Goal: Task Accomplishment & Management: Manage account settings

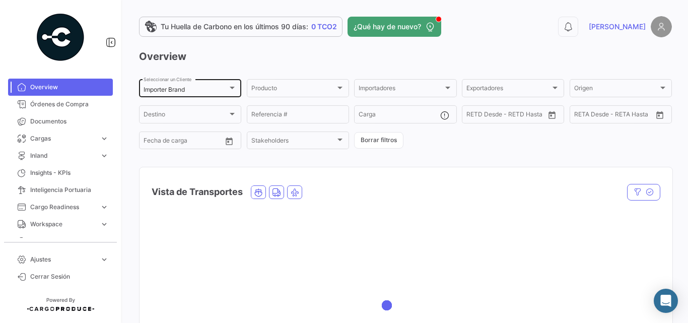
click at [170, 88] on mat-select-trigger "Importer Brand" at bounding box center [164, 90] width 41 height 8
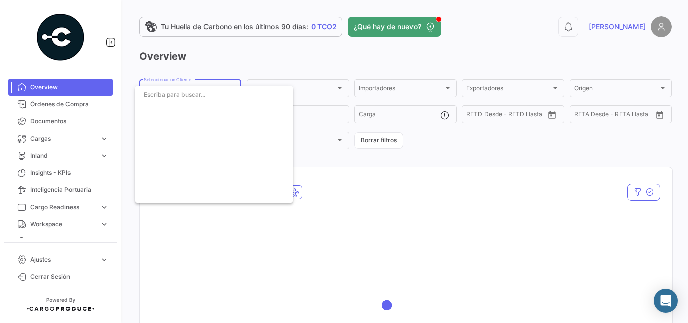
scroll to position [1827, 0]
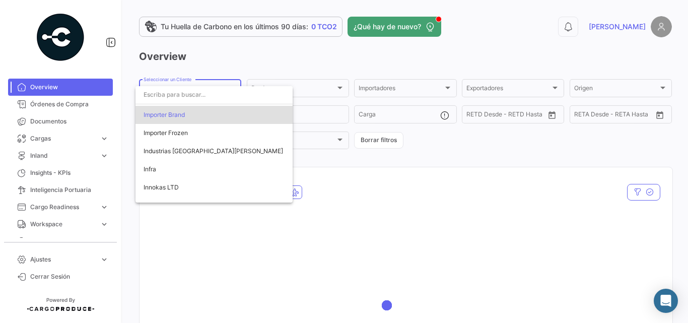
click at [166, 102] on input "dropdown search" at bounding box center [213, 95] width 157 height 18
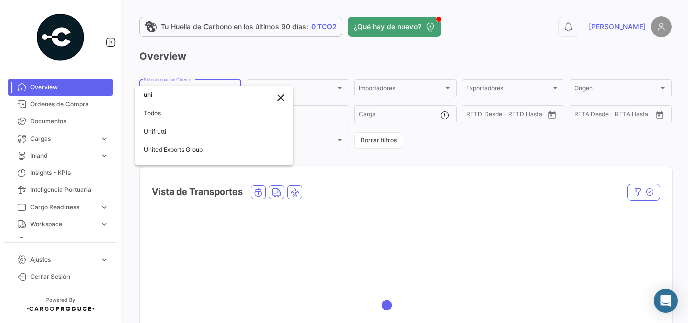
scroll to position [0, 0]
type input "uni"
click at [278, 97] on mat-icon "close" at bounding box center [280, 98] width 12 height 12
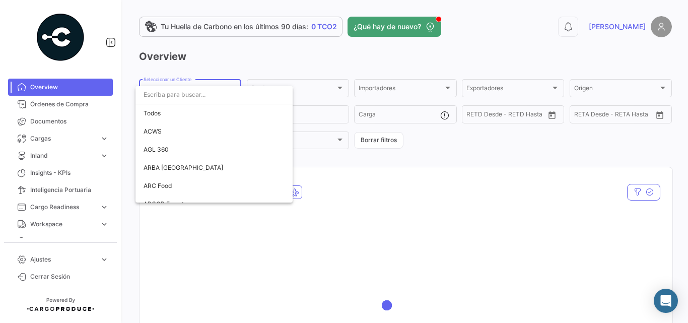
click at [94, 262] on div at bounding box center [344, 161] width 688 height 323
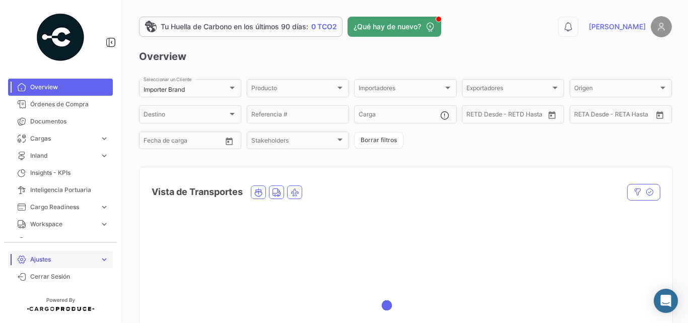
click at [94, 261] on span "Ajustes" at bounding box center [62, 259] width 65 height 9
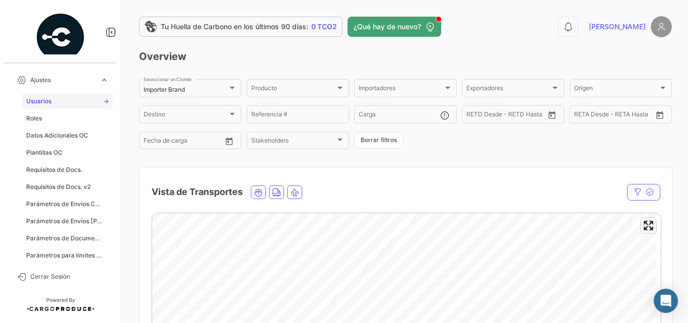
click at [58, 99] on link "Usuarios" at bounding box center [67, 101] width 91 height 15
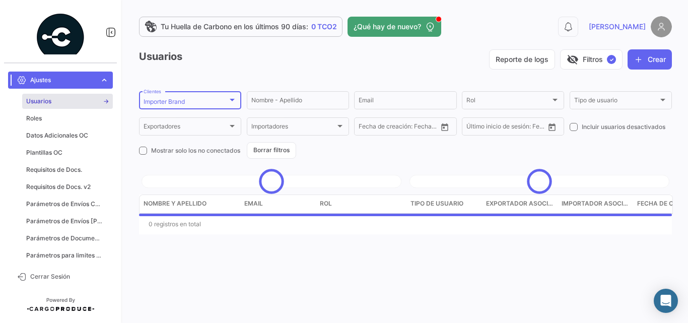
click at [222, 99] on div "Importer Brand" at bounding box center [186, 101] width 84 height 7
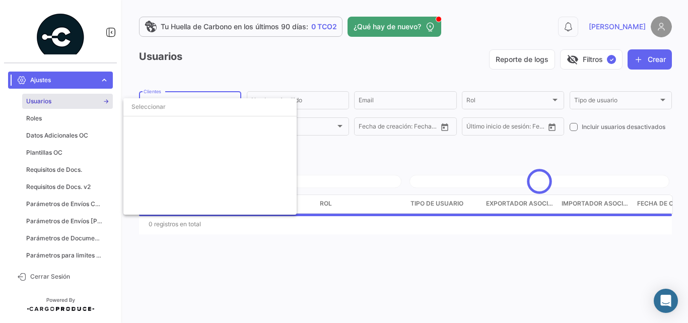
scroll to position [1768, 0]
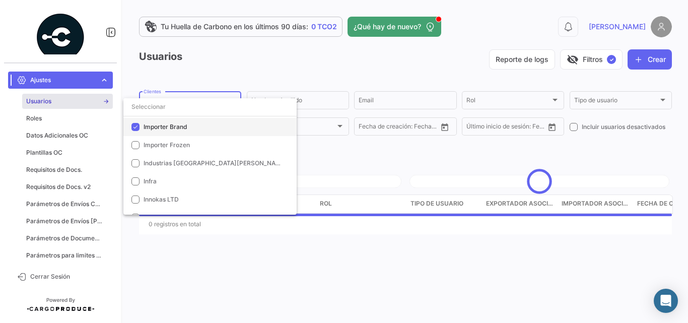
click at [188, 131] on mat-option "Importer Brand" at bounding box center [209, 127] width 173 height 18
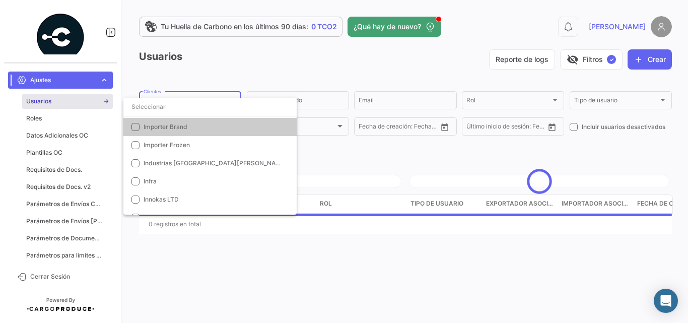
click at [313, 98] on div at bounding box center [344, 161] width 688 height 323
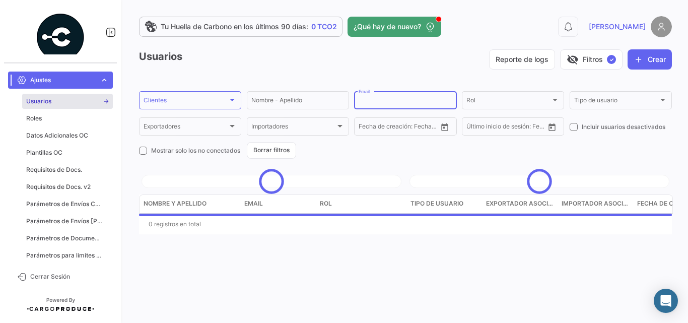
click at [370, 100] on input "Email" at bounding box center [405, 101] width 93 height 7
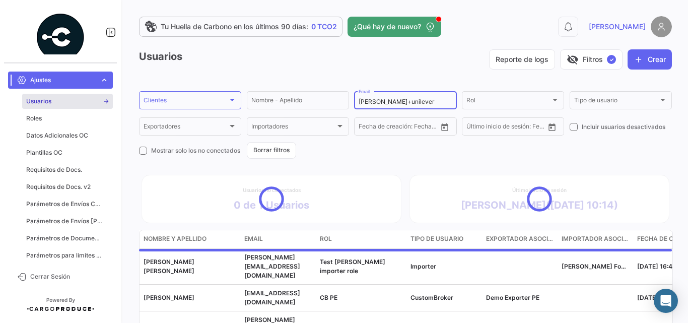
type input "[PERSON_NAME]+unilever"
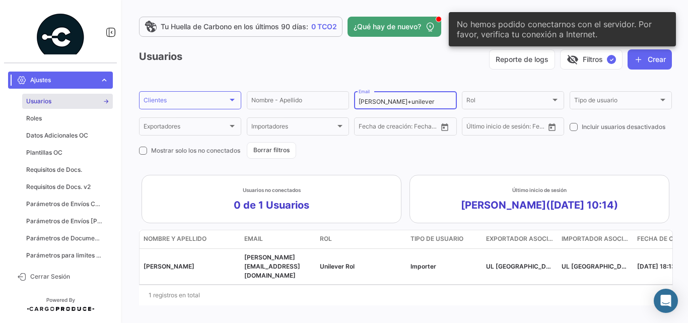
scroll to position [7, 0]
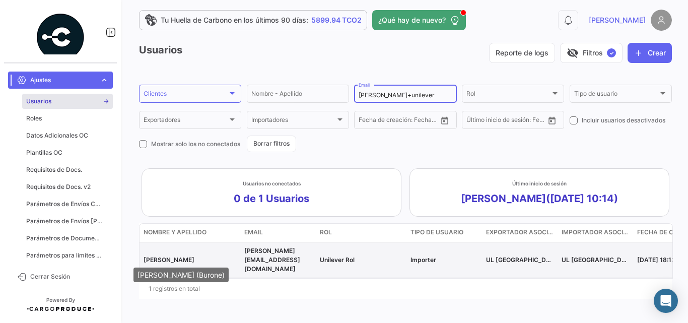
click at [159, 256] on span "[PERSON_NAME]" at bounding box center [169, 260] width 51 height 8
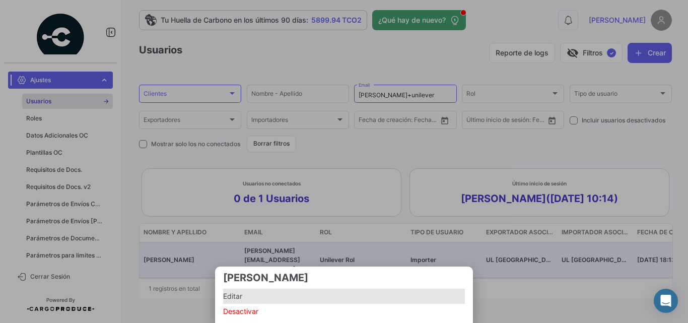
click at [243, 292] on span "Editar" at bounding box center [344, 296] width 242 height 12
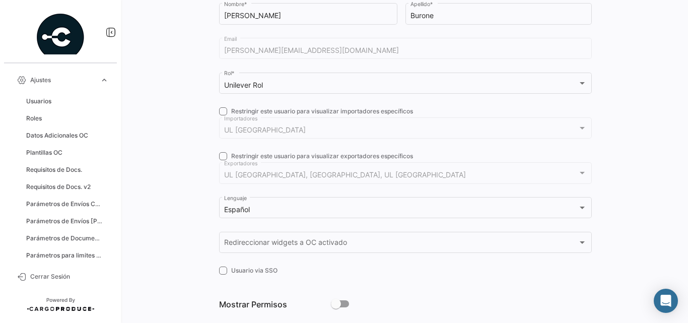
scroll to position [186, 0]
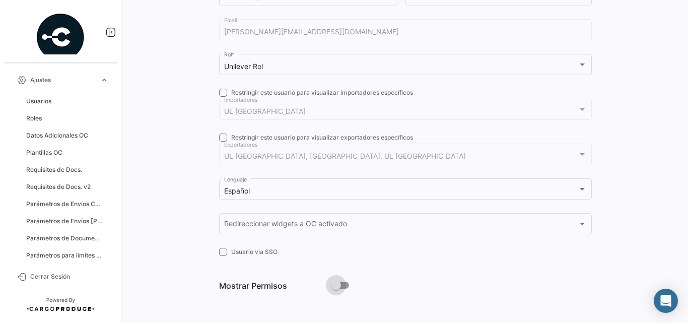
drag, startPoint x: 341, startPoint y: 284, endPoint x: 345, endPoint y: 288, distance: 5.7
click at [345, 288] on span at bounding box center [340, 285] width 18 height 7
click at [336, 289] on input "checkbox" at bounding box center [335, 289] width 1 height 1
checkbox input "true"
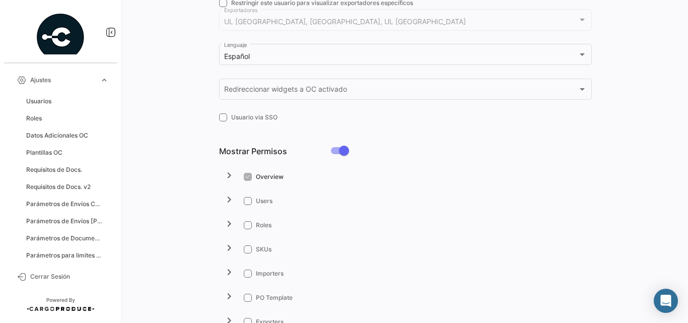
scroll to position [455, 0]
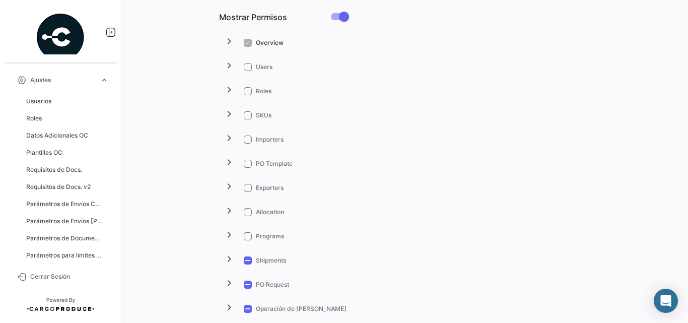
click at [248, 64] on span at bounding box center [248, 67] width 8 height 8
click at [248, 71] on input "Users" at bounding box center [247, 71] width 1 height 1
checkbox input "true"
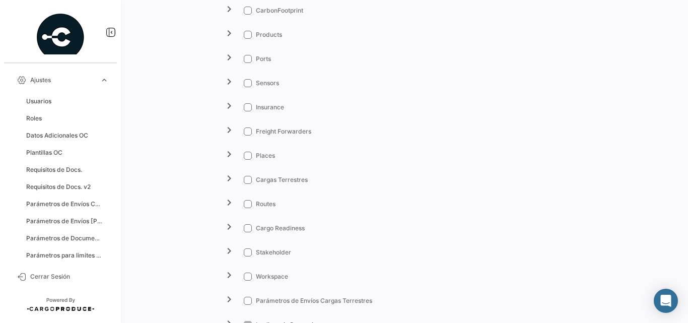
scroll to position [1294, 0]
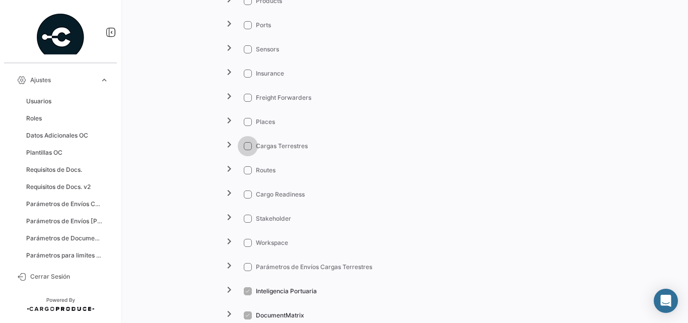
click at [246, 145] on span at bounding box center [248, 146] width 8 height 8
click at [247, 150] on input "Cargas Terrestres" at bounding box center [247, 150] width 1 height 1
checkbox input "true"
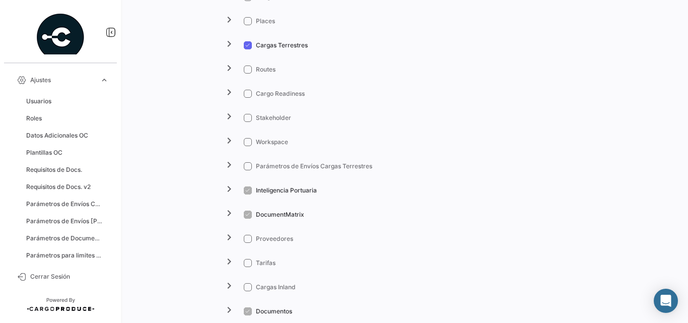
click at [248, 141] on span at bounding box center [248, 142] width 8 height 8
click at [248, 146] on input "Workspace" at bounding box center [247, 146] width 1 height 1
checkbox input "true"
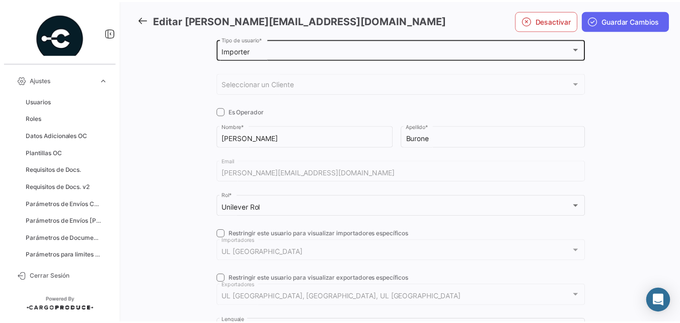
scroll to position [0, 0]
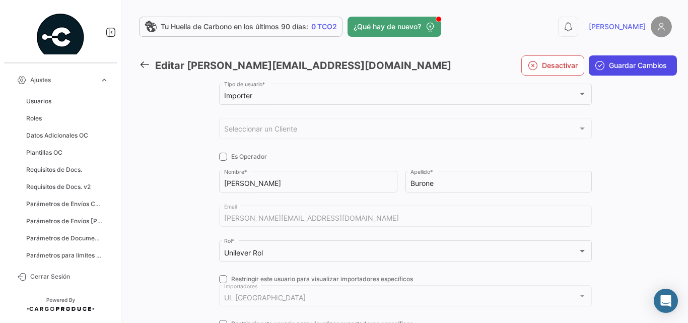
click at [633, 59] on button "Guardar Cambios" at bounding box center [633, 65] width 88 height 20
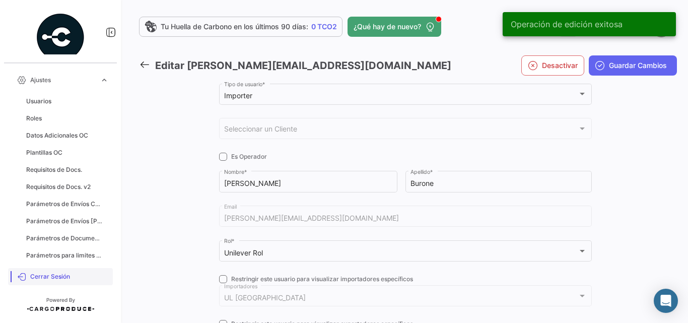
click at [33, 273] on span "Cerrar Sesión" at bounding box center [69, 276] width 79 height 9
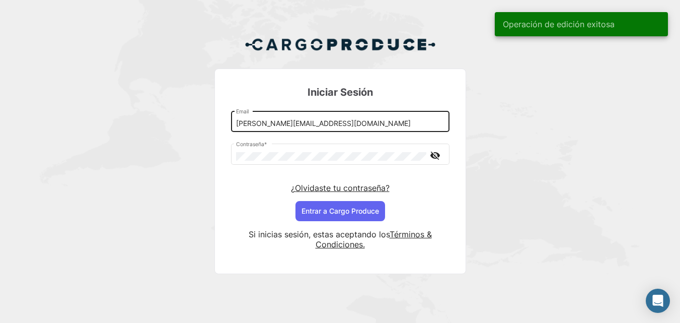
click at [267, 122] on input "[PERSON_NAME][EMAIL_ADDRESS][DOMAIN_NAME]" at bounding box center [340, 123] width 208 height 9
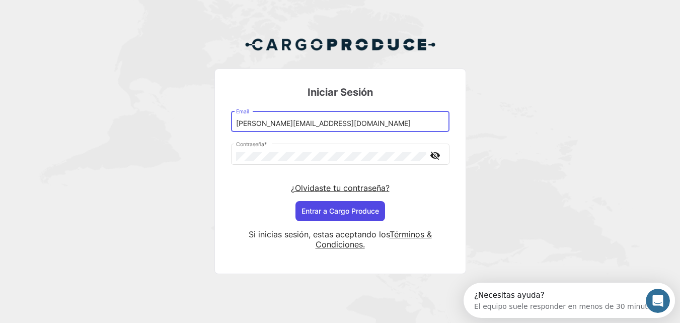
type input "[PERSON_NAME][EMAIL_ADDRESS][DOMAIN_NAME]"
click at [351, 212] on button "Entrar a Cargo Produce" at bounding box center [341, 211] width 90 height 20
